Goal: Information Seeking & Learning: Learn about a topic

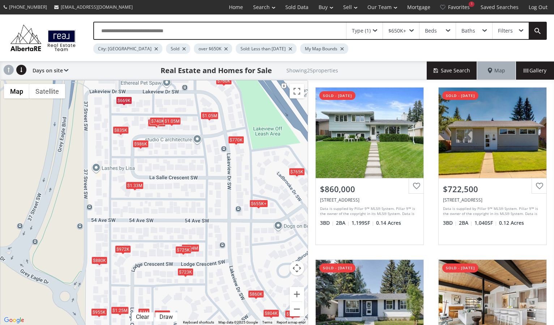
click at [512, 31] on div "Filters" at bounding box center [505, 30] width 15 height 5
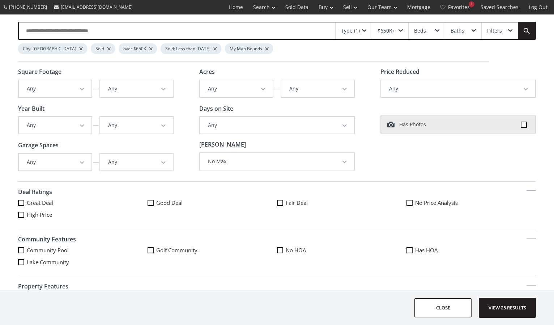
click at [494, 30] on div "Filters" at bounding box center [494, 30] width 15 height 5
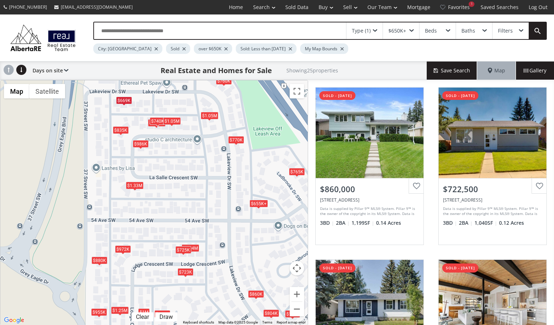
click at [510, 29] on div "Filters" at bounding box center [505, 30] width 15 height 5
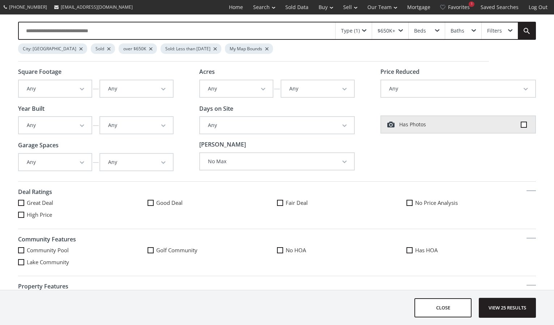
click at [510, 29] on div "Filters" at bounding box center [500, 30] width 36 height 17
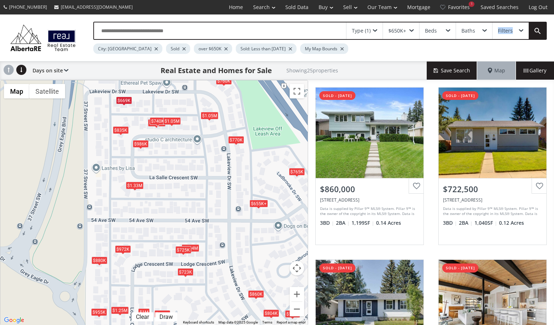
click at [510, 29] on div "Filters" at bounding box center [505, 30] width 15 height 5
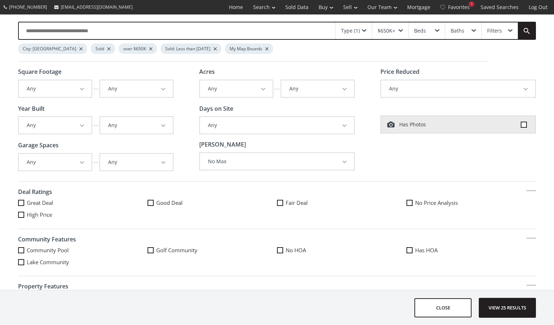
click at [366, 30] on div "Type (1)" at bounding box center [353, 30] width 36 height 17
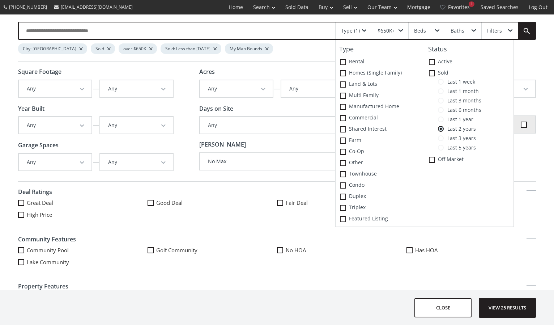
click at [444, 137] on span "Last 3 years" at bounding box center [460, 138] width 32 height 6
click at [513, 305] on span "View 30 results" at bounding box center [507, 307] width 53 height 19
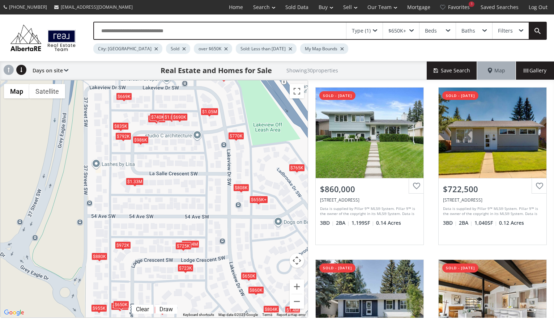
click at [124, 134] on div "$792K" at bounding box center [123, 136] width 16 height 8
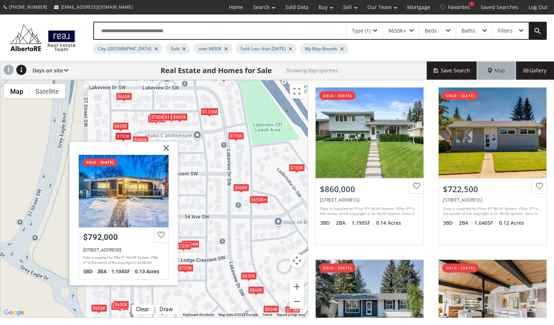
click at [164, 136] on div "To navigate, press the arrow keys. $860K $723K $1.02M $1.4M $760K $986K $804K $…" at bounding box center [153, 198] width 307 height 237
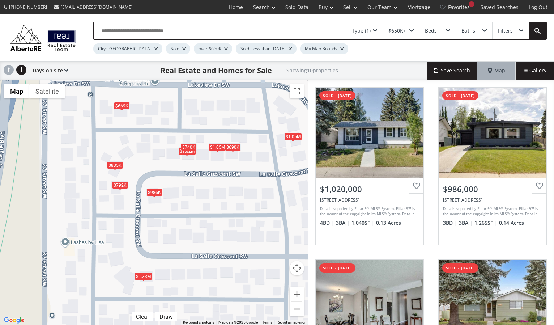
click at [120, 103] on div "$669K" at bounding box center [122, 106] width 16 height 8
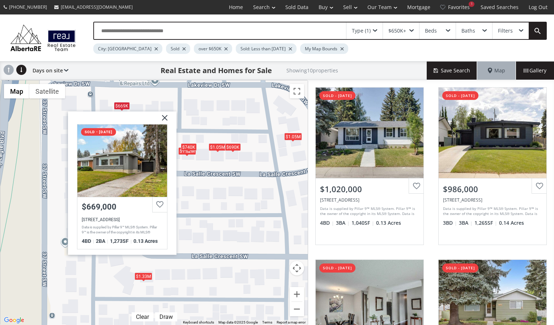
click at [375, 30] on span at bounding box center [375, 30] width 4 height 3
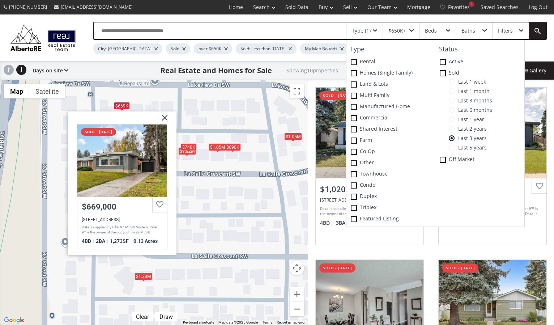
click at [450, 147] on span at bounding box center [452, 148] width 6 height 6
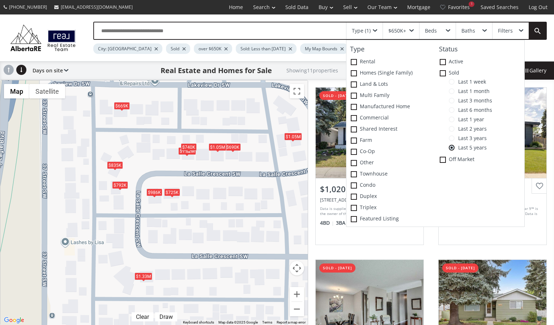
click at [213, 145] on div "$1.05M" at bounding box center [218, 147] width 18 height 8
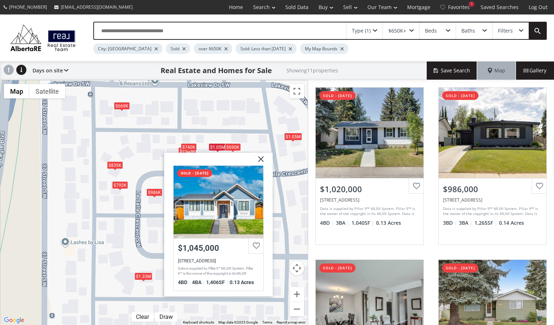
click at [214, 138] on div "To navigate, press the arrow keys. $1.02M $986K $740K $835K $1.05M $669K $1.05M…" at bounding box center [153, 202] width 307 height 244
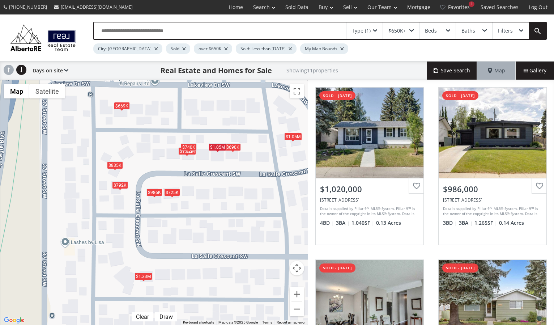
click at [214, 144] on div "$1.05M" at bounding box center [218, 147] width 18 height 8
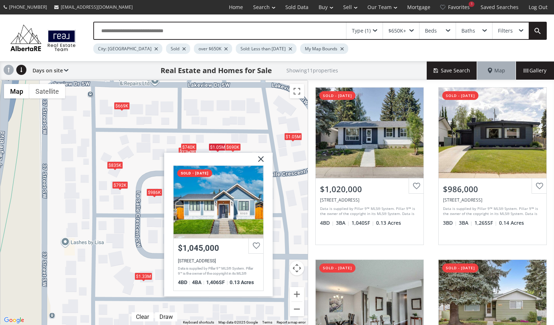
click at [233, 145] on div "$690K" at bounding box center [233, 147] width 16 height 8
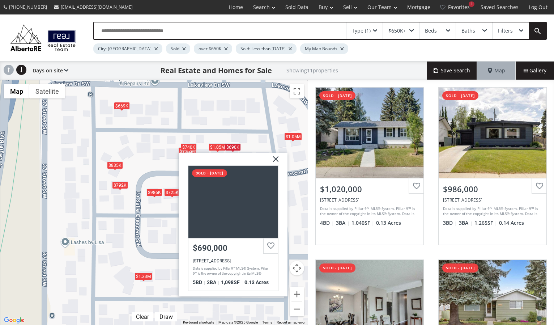
click at [233, 145] on div "$690K" at bounding box center [233, 147] width 16 height 8
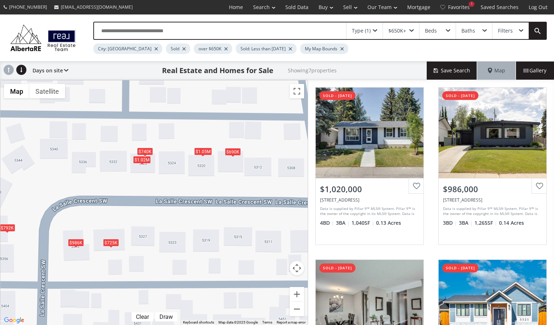
click at [146, 147] on div "$740K" at bounding box center [145, 151] width 16 height 8
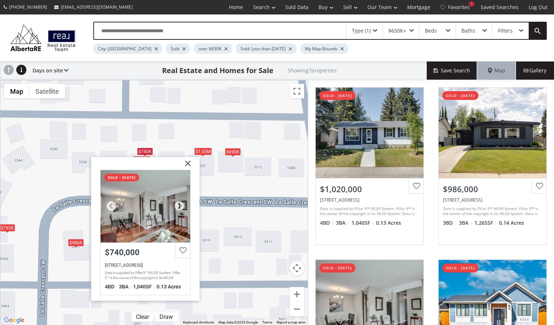
click at [163, 214] on div at bounding box center [146, 206] width 90 height 72
click at [125, 146] on div "To navigate, press the arrow keys. $1.02M $986K $740K $1.05M $792K $690K $725K …" at bounding box center [153, 202] width 307 height 244
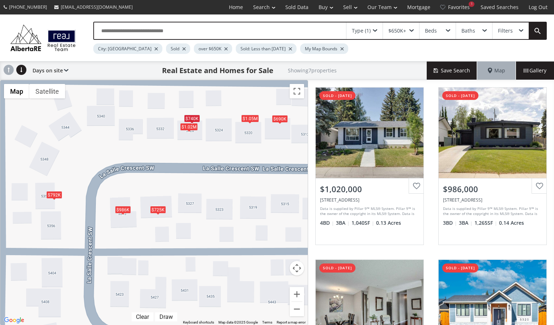
drag, startPoint x: 185, startPoint y: 174, endPoint x: 231, endPoint y: 135, distance: 60.5
click at [231, 135] on div "To navigate, press the arrow keys. $1.02M $986K $740K $1.05M $792K $690K $725K" at bounding box center [153, 202] width 307 height 244
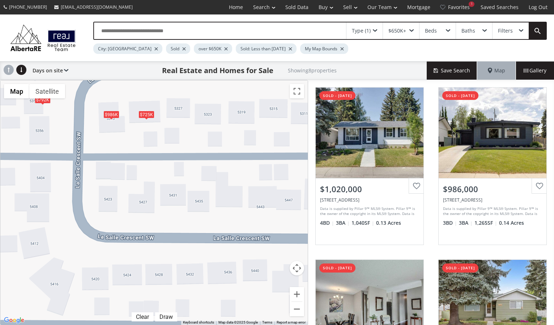
drag, startPoint x: 69, startPoint y: 240, endPoint x: 59, endPoint y: 150, distance: 90.3
click at [59, 150] on div "To navigate, press the arrow keys. $1.02M $986K $740K $835K $1.05M $792K $690K …" at bounding box center [153, 202] width 307 height 244
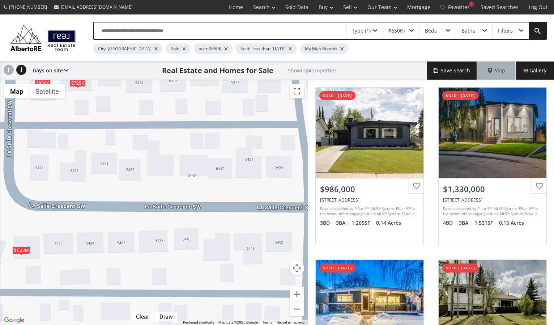
drag, startPoint x: 68, startPoint y: 156, endPoint x: 0, endPoint y: 125, distance: 74.4
click at [0, 125] on div "To navigate, press the arrow keys. $986K $1.33M $792K $725K" at bounding box center [153, 202] width 307 height 244
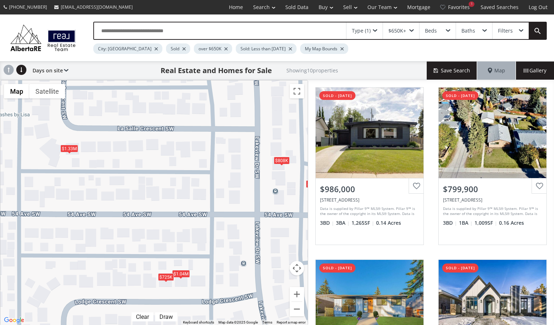
drag, startPoint x: 43, startPoint y: 217, endPoint x: 101, endPoint y: 177, distance: 69.9
click at [101, 177] on div "To navigate, press the arrow keys. $986K $655K+ $770K $1.04M $725K $655K+ $1.33…" at bounding box center [153, 202] width 307 height 244
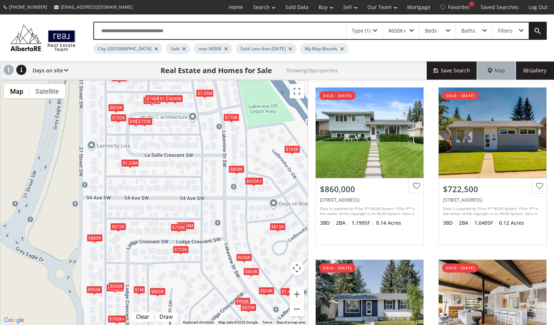
click at [127, 162] on div "$1.33M" at bounding box center [130, 163] width 18 height 8
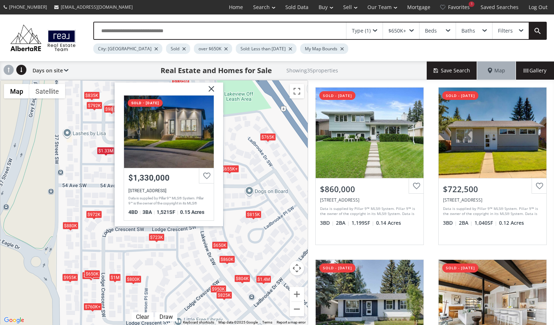
drag, startPoint x: 110, startPoint y: 255, endPoint x: 85, endPoint y: 242, distance: 27.5
click at [85, 242] on div "To navigate, press the arrow keys. $860K $723K $1.02M $1.4M $986K $804K $955K $…" at bounding box center [153, 202] width 307 height 244
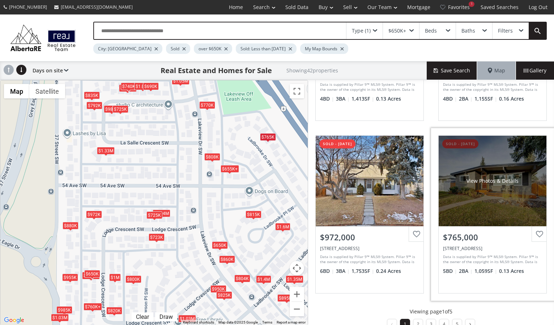
scroll to position [655, 0]
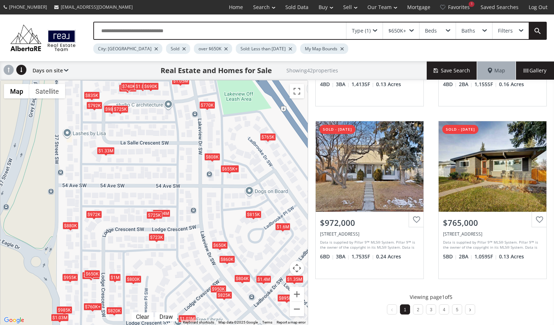
click at [284, 223] on div "$1.6M" at bounding box center [282, 227] width 15 height 8
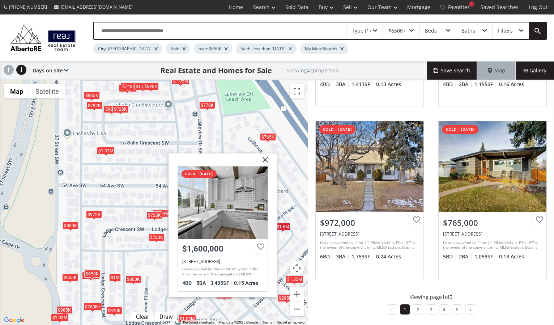
click at [288, 202] on div "To navigate, press the arrow keys. $860K $723K $1.02M $1.4M $986K $804K $1.03M …" at bounding box center [153, 202] width 307 height 244
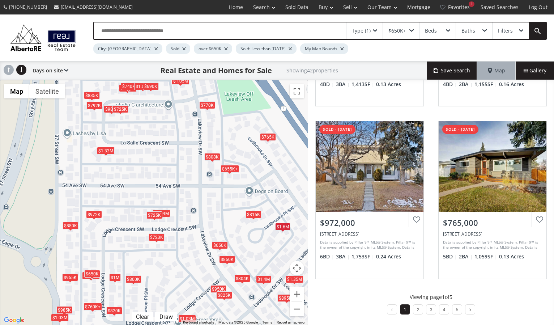
click at [256, 212] on div "$815K" at bounding box center [253, 214] width 16 height 8
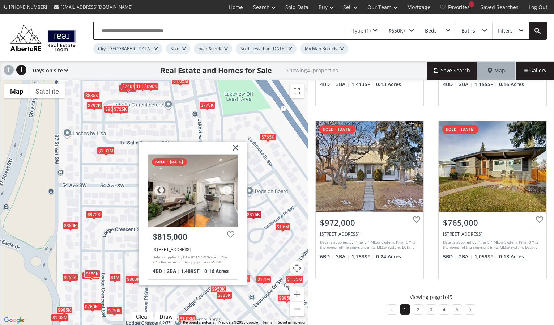
click at [208, 205] on div at bounding box center [193, 190] width 90 height 72
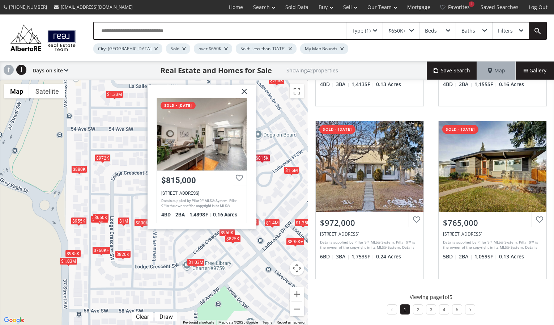
drag, startPoint x: 122, startPoint y: 232, endPoint x: 130, endPoint y: 163, distance: 69.1
click at [130, 162] on div "To navigate, press the arrow keys. $860K $723K $1.02M $1.4M $986K $804K $1.03M …" at bounding box center [153, 202] width 307 height 244
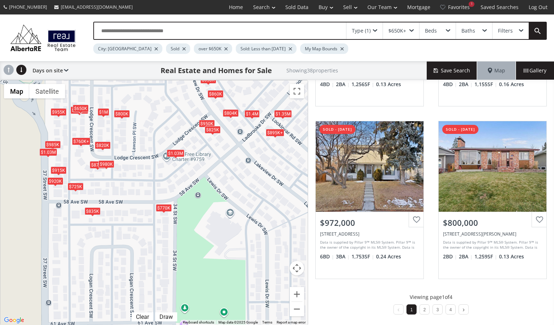
drag, startPoint x: 159, startPoint y: 270, endPoint x: 140, endPoint y: 173, distance: 98.5
click at [140, 173] on div "To navigate, press the arrow keys. $860K $723K $1.4M $725K $804K $1.03M $835K $…" at bounding box center [153, 202] width 307 height 244
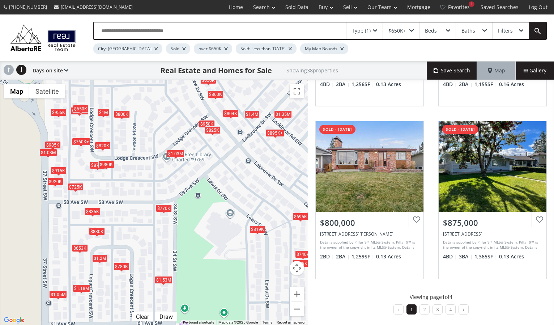
click at [84, 107] on div "$650K" at bounding box center [81, 109] width 16 height 8
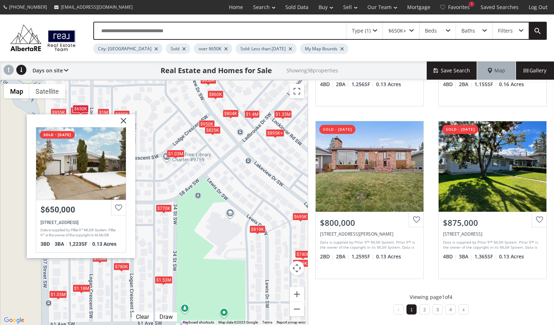
click at [129, 103] on div "To navigate, press the arrow keys. $860K $1.4M $725K $804K $1.03M $1.18M $835K …" at bounding box center [153, 202] width 307 height 244
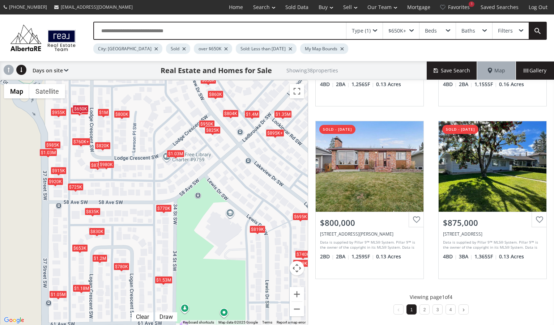
click at [129, 103] on div "To navigate, press the arrow keys. $860K $1.4M $725K $804K $1.03M $1.18M $835K …" at bounding box center [153, 202] width 307 height 244
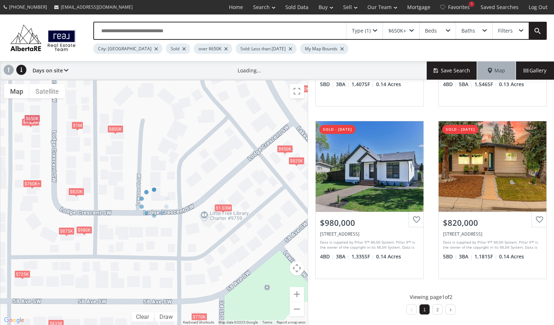
drag, startPoint x: 67, startPoint y: 141, endPoint x: 104, endPoint y: 170, distance: 47.1
click at [104, 170] on div at bounding box center [154, 202] width 308 height 245
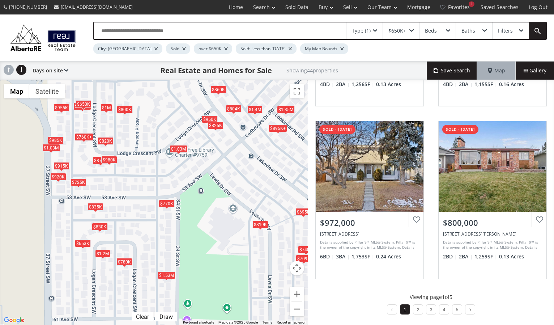
drag, startPoint x: 166, startPoint y: 272, endPoint x: 170, endPoint y: 229, distance: 43.1
click at [170, 229] on div "To navigate, press the arrow keys. $860K $723K $1.4M $725K $804K $1.03M $835K $…" at bounding box center [153, 202] width 307 height 244
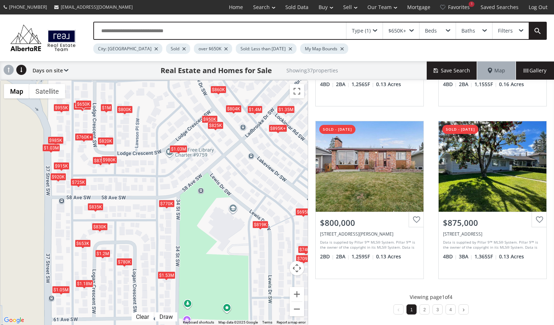
click at [164, 273] on div "$1.53M" at bounding box center [167, 275] width 18 height 8
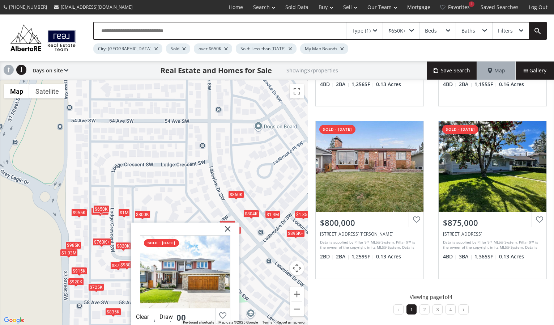
drag, startPoint x: 67, startPoint y: 154, endPoint x: 85, endPoint y: 268, distance: 115.4
click at [85, 268] on div "To navigate, press the arrow keys. $860K $1.4M $725K $804K $1.03M $1.18M $835K …" at bounding box center [153, 202] width 307 height 244
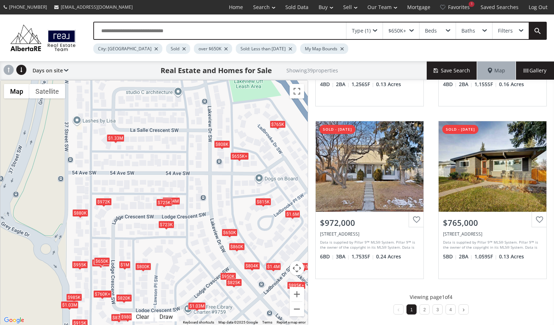
drag, startPoint x: 110, startPoint y: 164, endPoint x: 111, endPoint y: 210, distance: 46.3
click at [111, 210] on div "To navigate, press the arrow keys. $860K $723K $1.4M $725K $804K $1.03M $835K $…" at bounding box center [153, 202] width 307 height 244
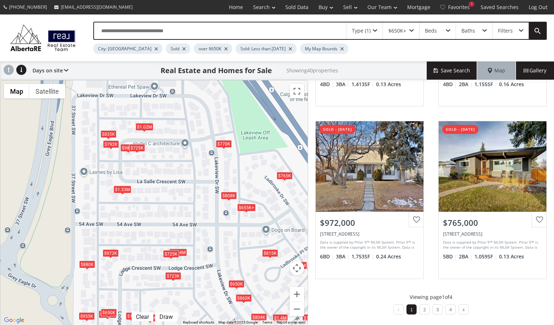
drag, startPoint x: 108, startPoint y: 166, endPoint x: 115, endPoint y: 218, distance: 52.4
click at [115, 218] on div "To navigate, press the arrow keys. $860K $723K $1.02M $1.4M $986K $804K $1.03M …" at bounding box center [153, 202] width 307 height 244
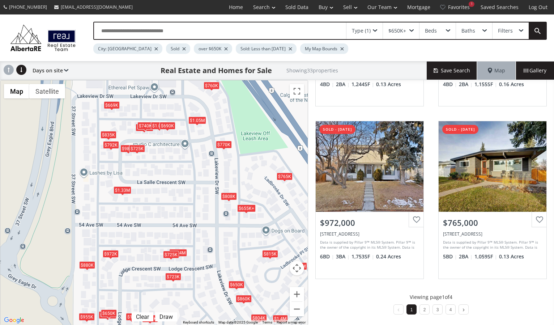
click at [412, 28] on div "$650K+" at bounding box center [401, 30] width 36 height 17
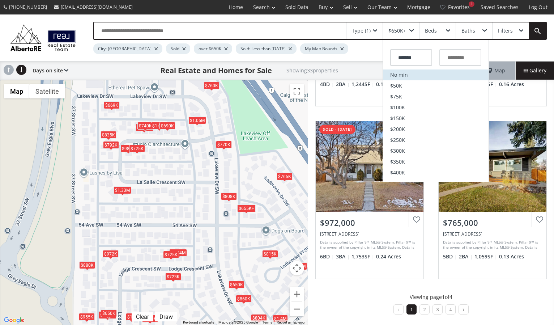
click at [418, 80] on li "No min" at bounding box center [436, 74] width 106 height 11
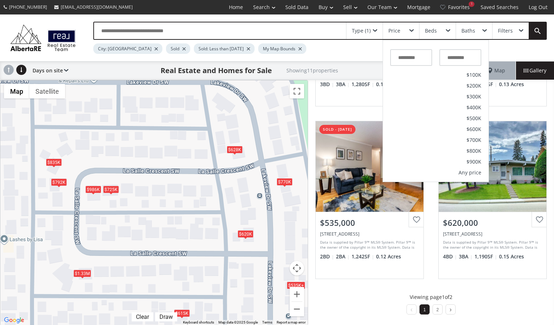
drag, startPoint x: 189, startPoint y: 140, endPoint x: 189, endPoint y: 214, distance: 74.1
click at [189, 214] on div "To navigate, press the arrow keys. $986K $770K $835K $628K $1.33M $615K $535K+ …" at bounding box center [153, 202] width 307 height 244
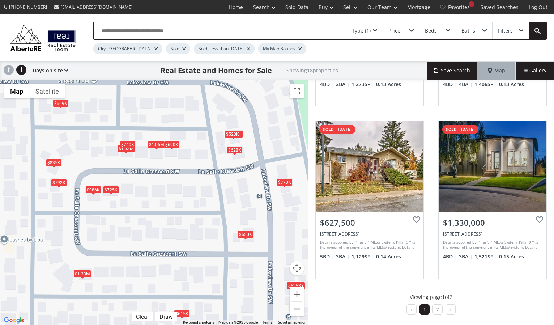
click at [56, 161] on div "$835K" at bounding box center [54, 163] width 16 height 8
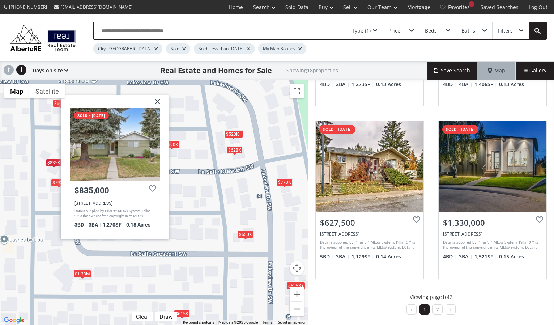
click at [56, 161] on div "$835K" at bounding box center [54, 163] width 16 height 8
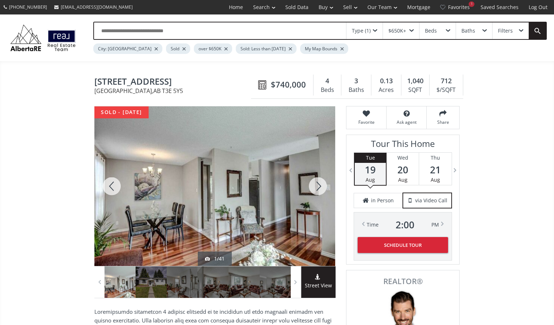
click at [316, 187] on div at bounding box center [317, 185] width 35 height 159
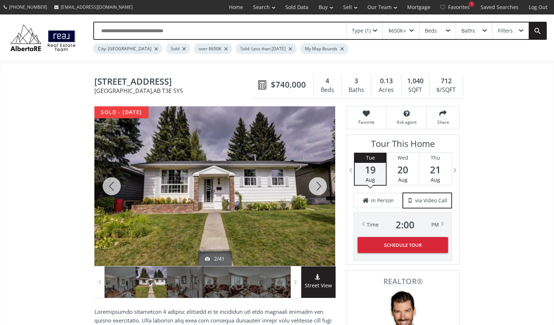
click at [316, 187] on div at bounding box center [317, 185] width 35 height 159
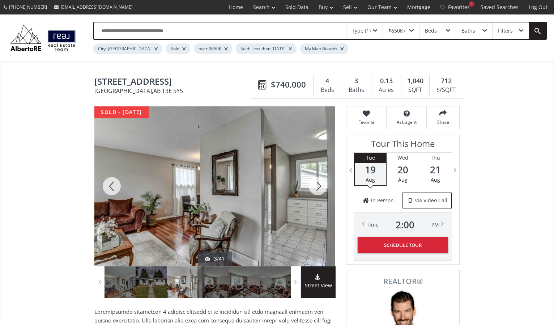
click at [316, 187] on div at bounding box center [317, 185] width 35 height 159
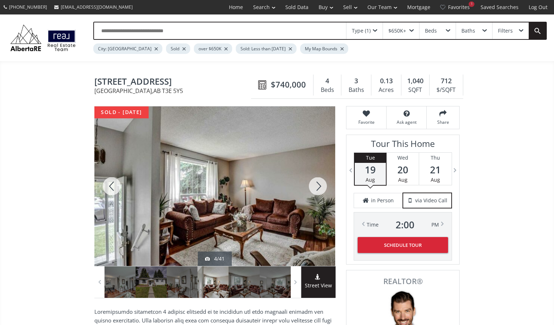
click at [316, 187] on div at bounding box center [317, 185] width 35 height 159
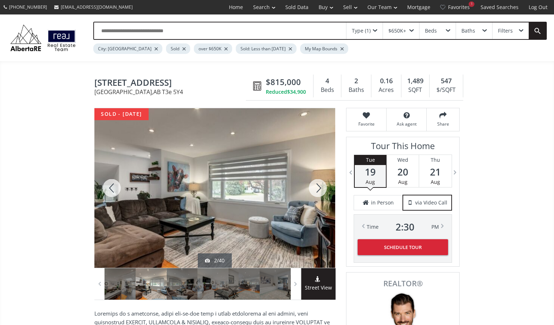
click at [318, 188] on div at bounding box center [317, 187] width 35 height 159
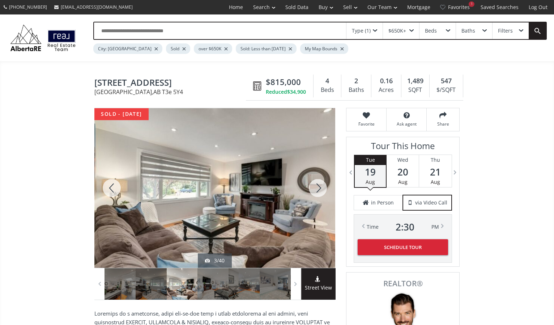
click at [318, 188] on div at bounding box center [317, 187] width 35 height 159
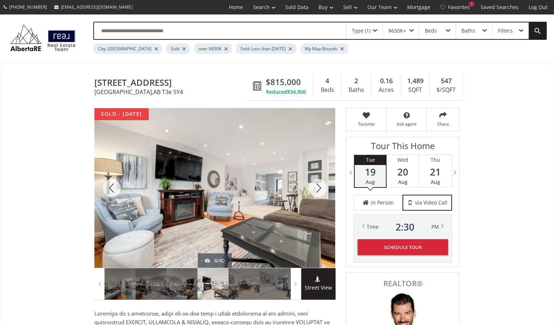
click at [318, 188] on div at bounding box center [317, 187] width 35 height 159
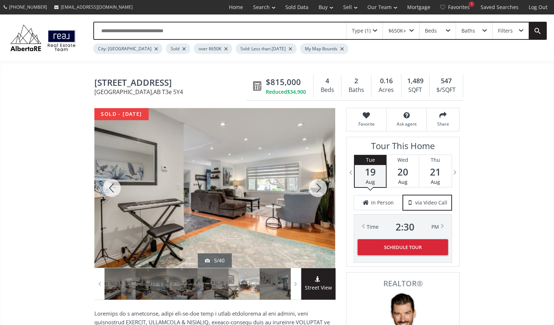
click at [318, 188] on div at bounding box center [317, 187] width 35 height 159
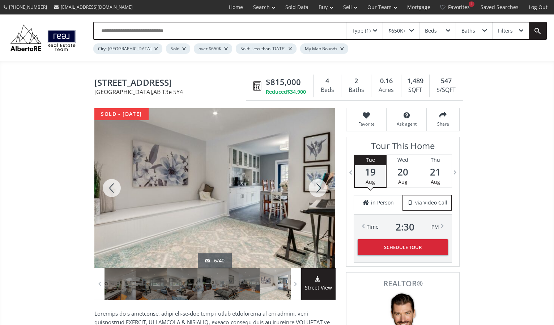
click at [318, 188] on div at bounding box center [317, 187] width 35 height 159
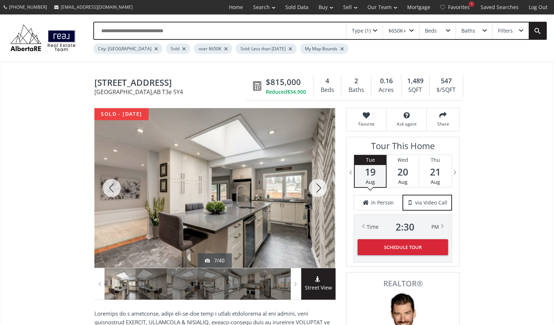
click at [318, 188] on div at bounding box center [317, 187] width 35 height 159
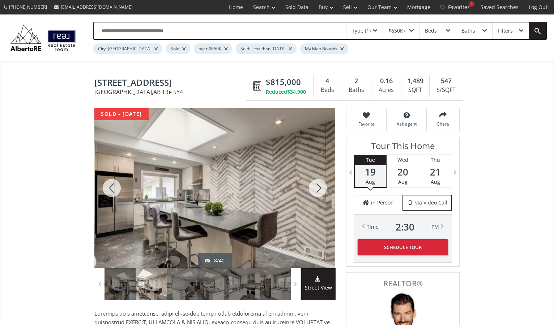
click at [318, 188] on div at bounding box center [317, 187] width 35 height 159
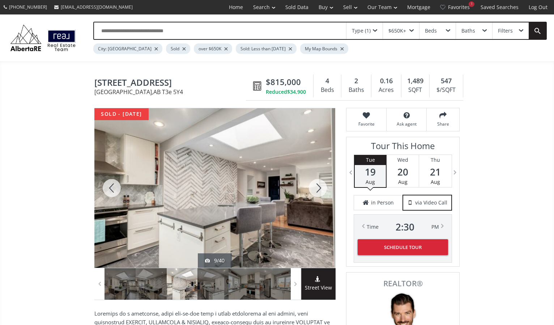
click at [318, 188] on div at bounding box center [317, 187] width 35 height 159
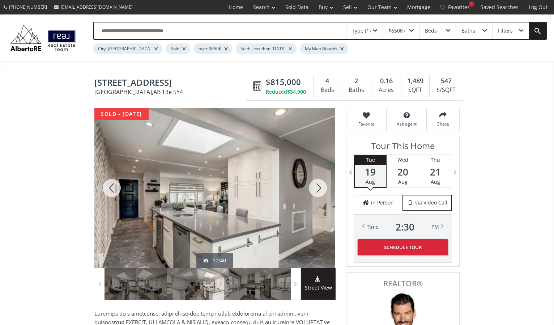
click at [318, 188] on div at bounding box center [317, 187] width 35 height 159
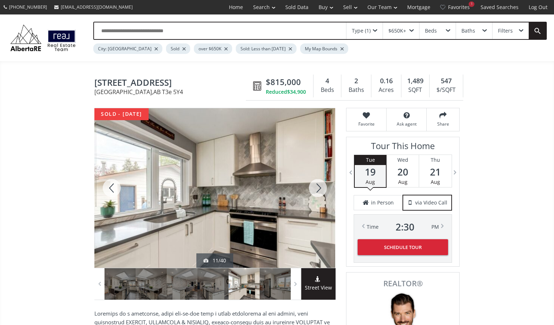
click at [318, 188] on div at bounding box center [317, 187] width 35 height 159
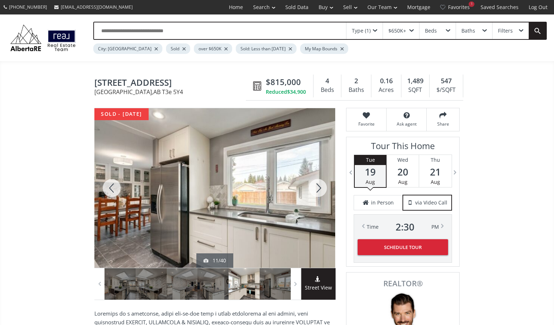
click at [318, 188] on div at bounding box center [317, 187] width 35 height 159
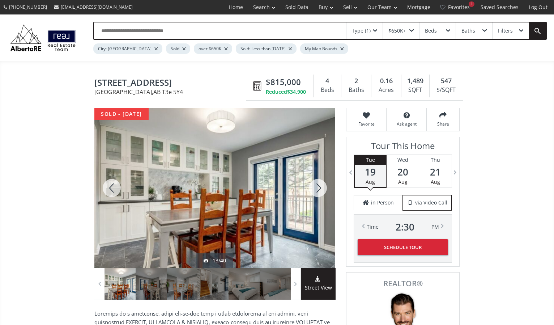
click at [318, 188] on div at bounding box center [317, 187] width 35 height 159
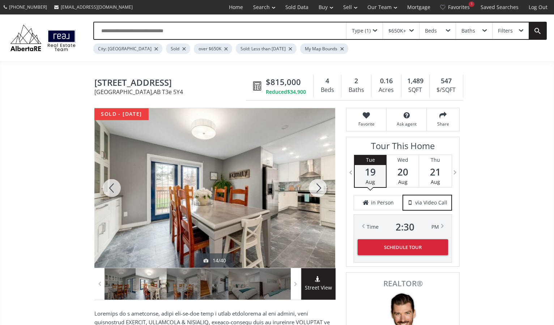
click at [318, 188] on div at bounding box center [317, 187] width 35 height 159
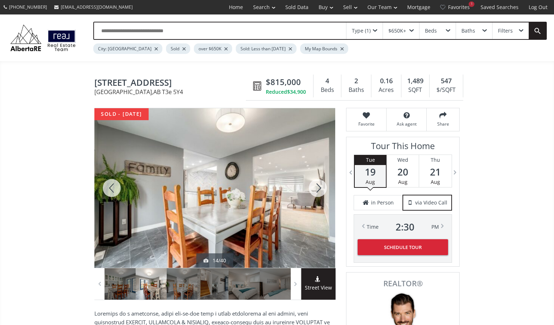
click at [318, 188] on div at bounding box center [317, 187] width 35 height 159
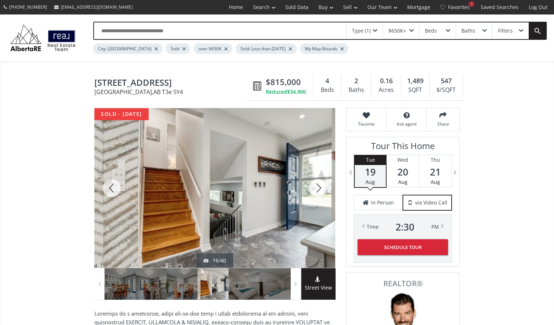
click at [319, 188] on div at bounding box center [317, 187] width 35 height 159
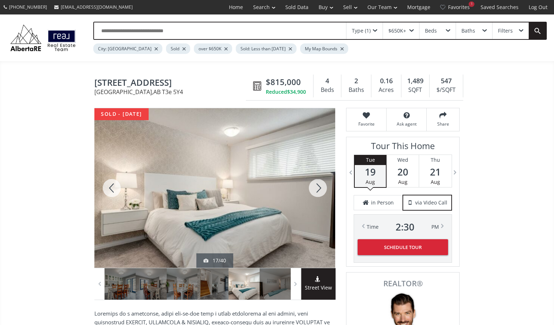
click at [319, 188] on div at bounding box center [317, 187] width 35 height 159
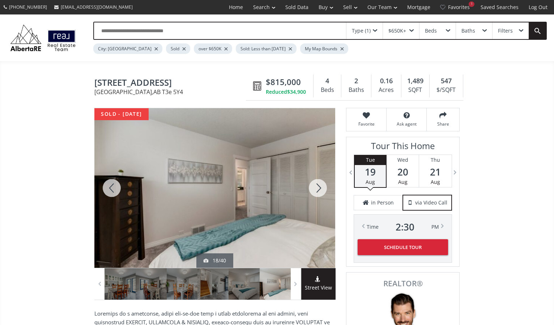
click at [319, 188] on div at bounding box center [317, 187] width 35 height 159
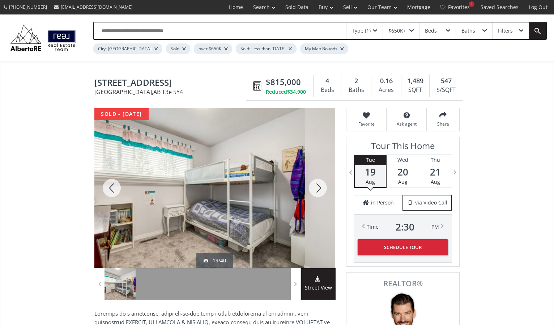
click at [319, 188] on div at bounding box center [317, 187] width 35 height 159
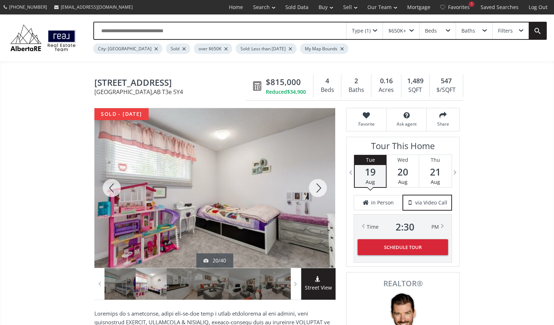
click at [319, 188] on div at bounding box center [317, 187] width 35 height 159
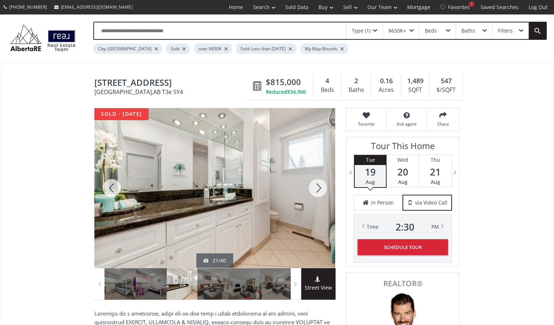
click at [319, 188] on div at bounding box center [317, 187] width 35 height 159
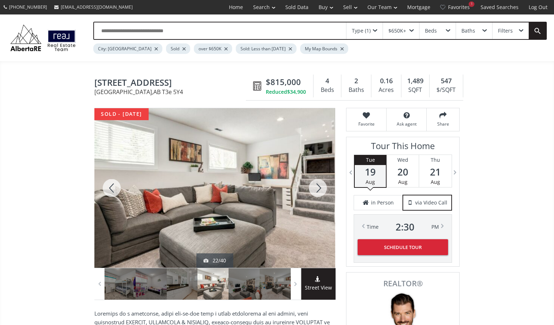
click at [319, 188] on div at bounding box center [317, 187] width 35 height 159
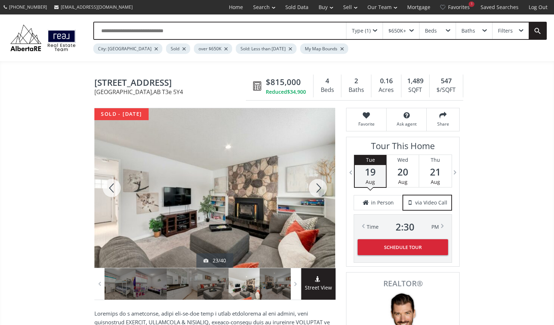
click at [319, 188] on div at bounding box center [317, 187] width 35 height 159
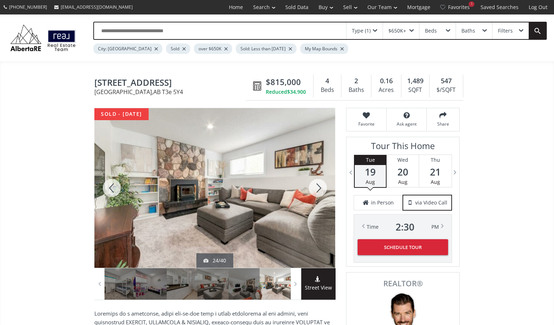
click at [319, 188] on div at bounding box center [317, 187] width 35 height 159
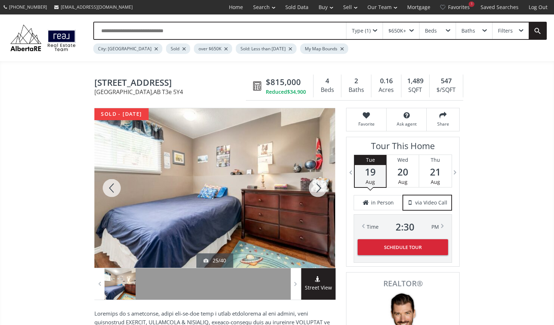
click at [319, 188] on div at bounding box center [317, 187] width 35 height 159
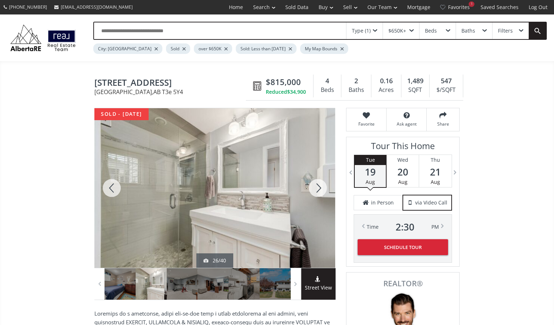
click at [319, 188] on div at bounding box center [317, 187] width 35 height 159
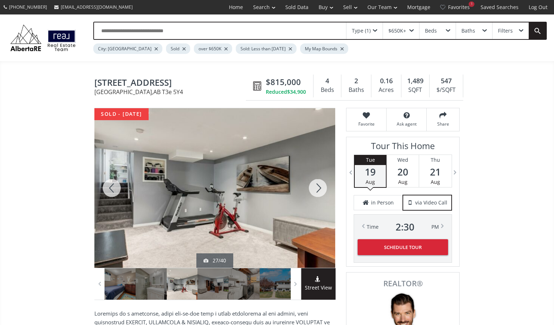
click at [319, 188] on div at bounding box center [317, 187] width 35 height 159
